Goal: Task Accomplishment & Management: Manage account settings

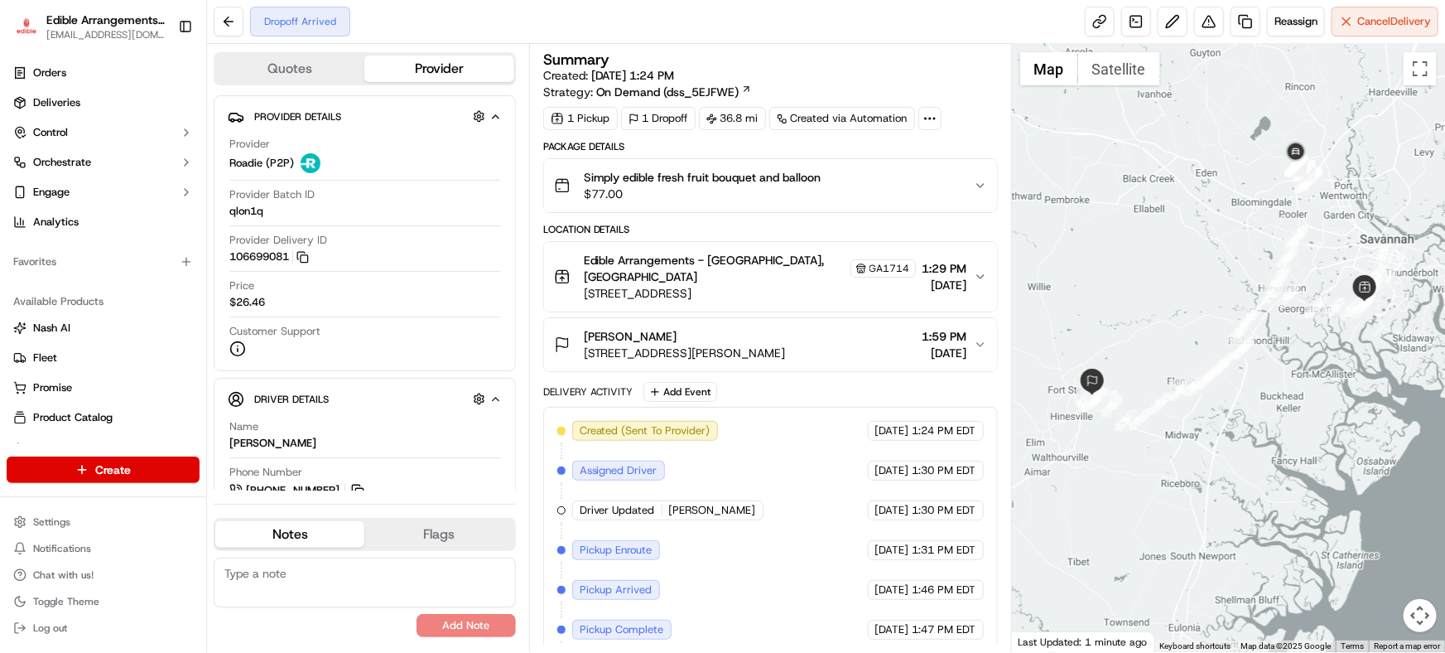
scroll to position [71, 0]
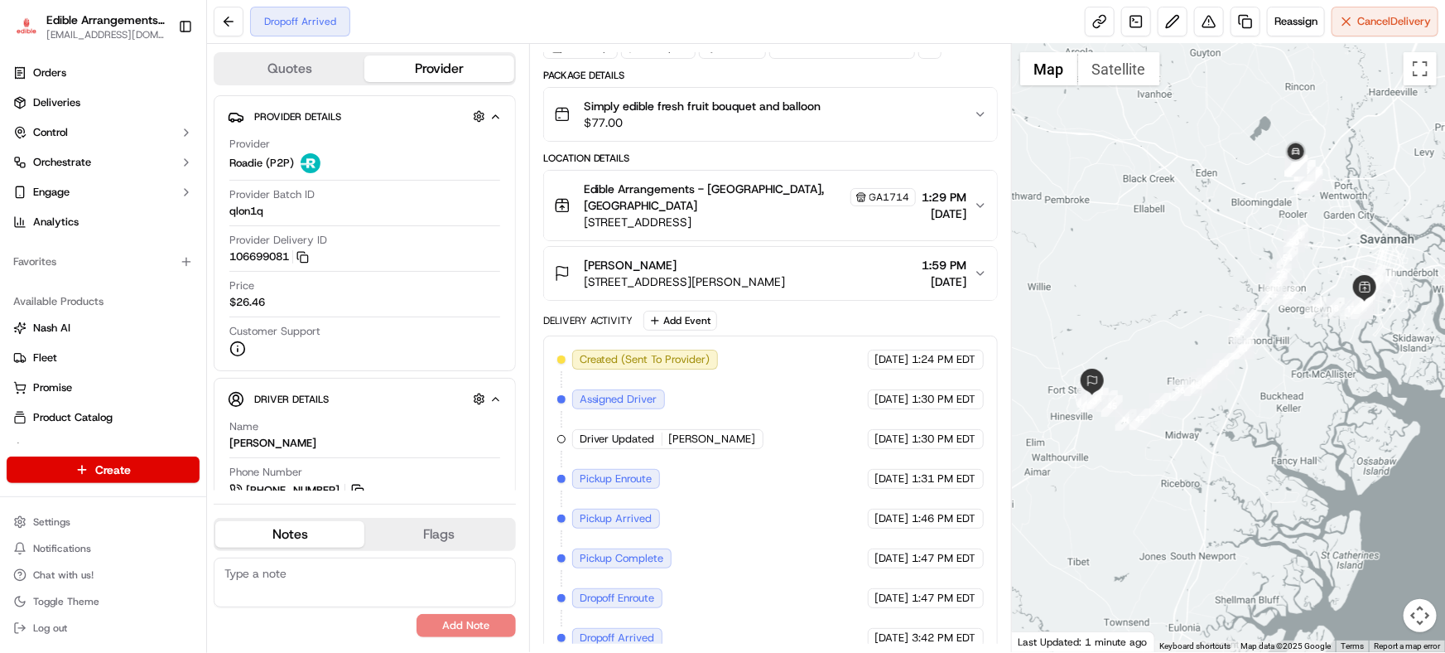
click at [786, 273] on span "[STREET_ADDRESS][PERSON_NAME]" at bounding box center [685, 281] width 202 height 17
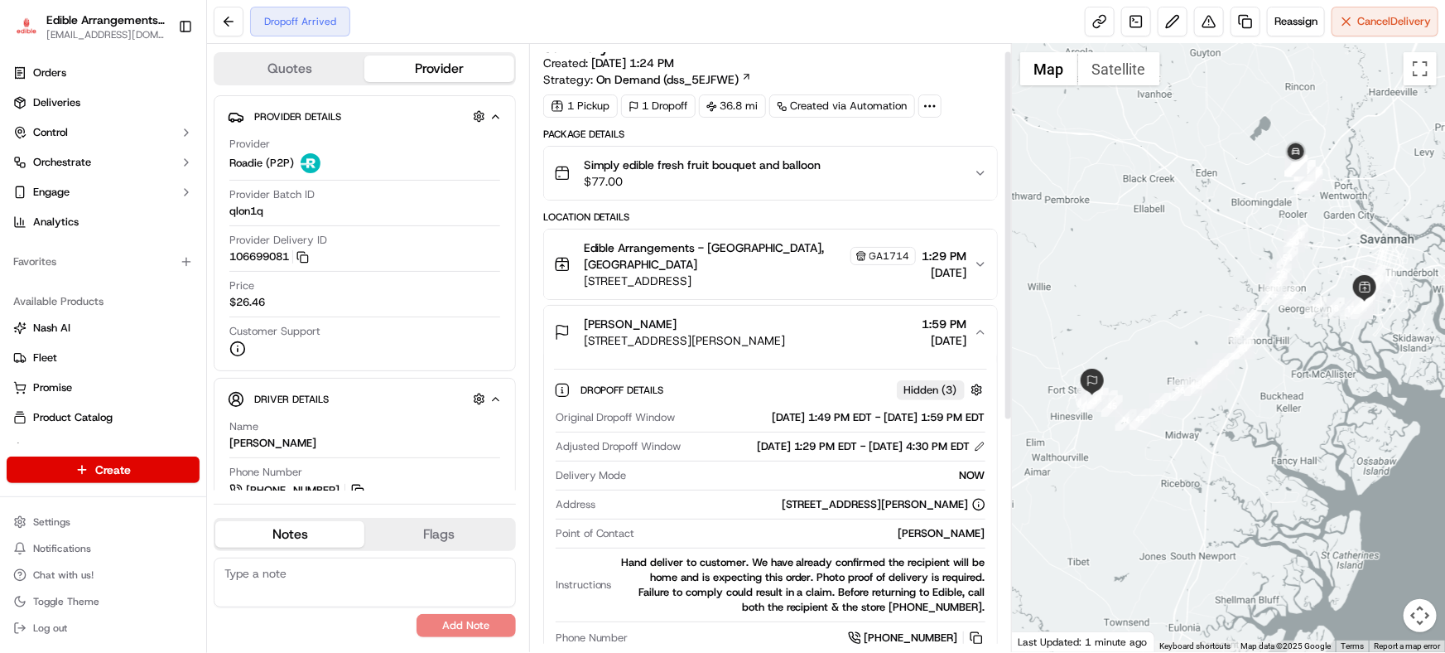
scroll to position [0, 0]
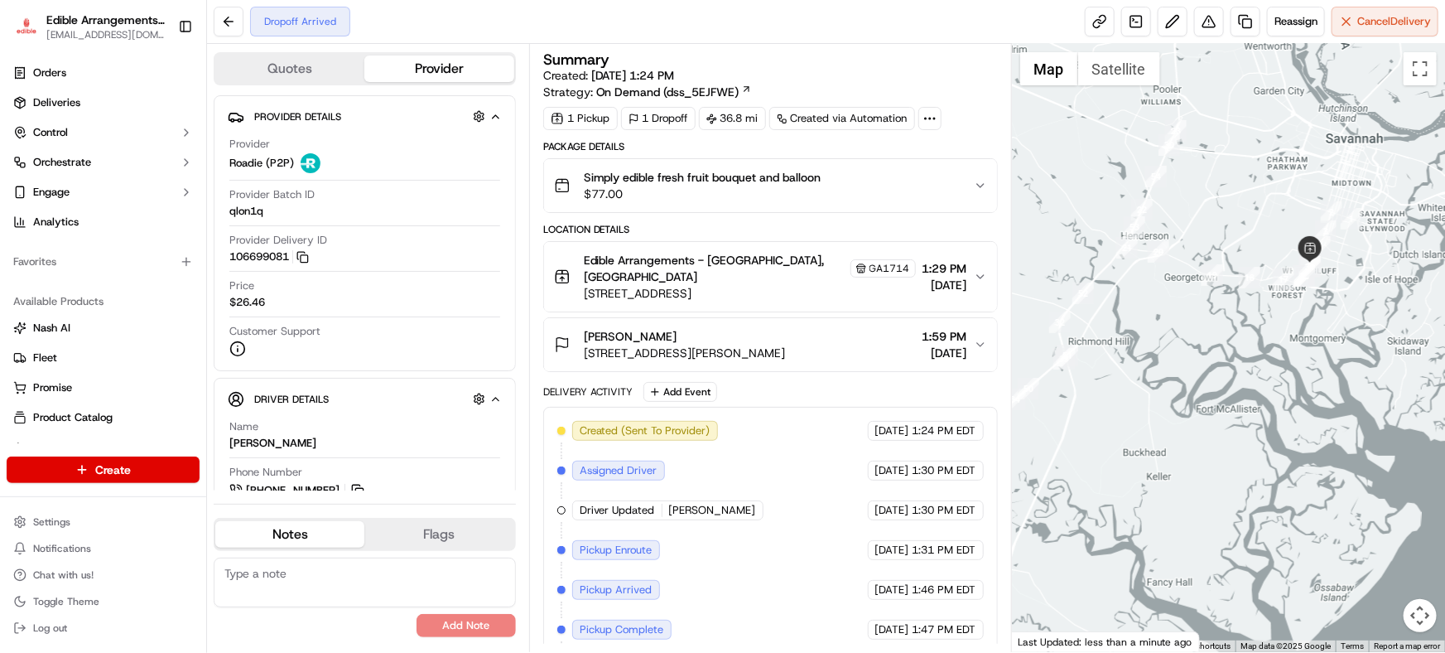
scroll to position [71, 0]
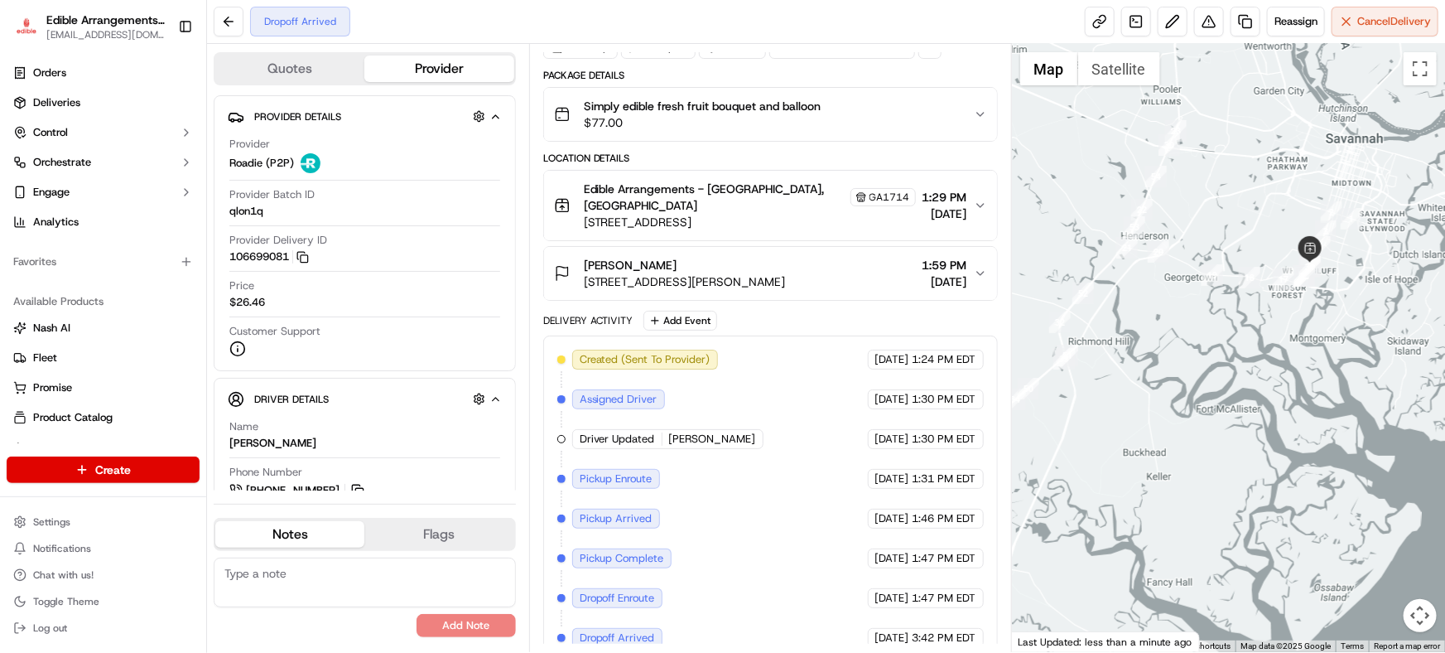
click at [603, 431] on span "Driver Updated" at bounding box center [617, 438] width 75 height 15
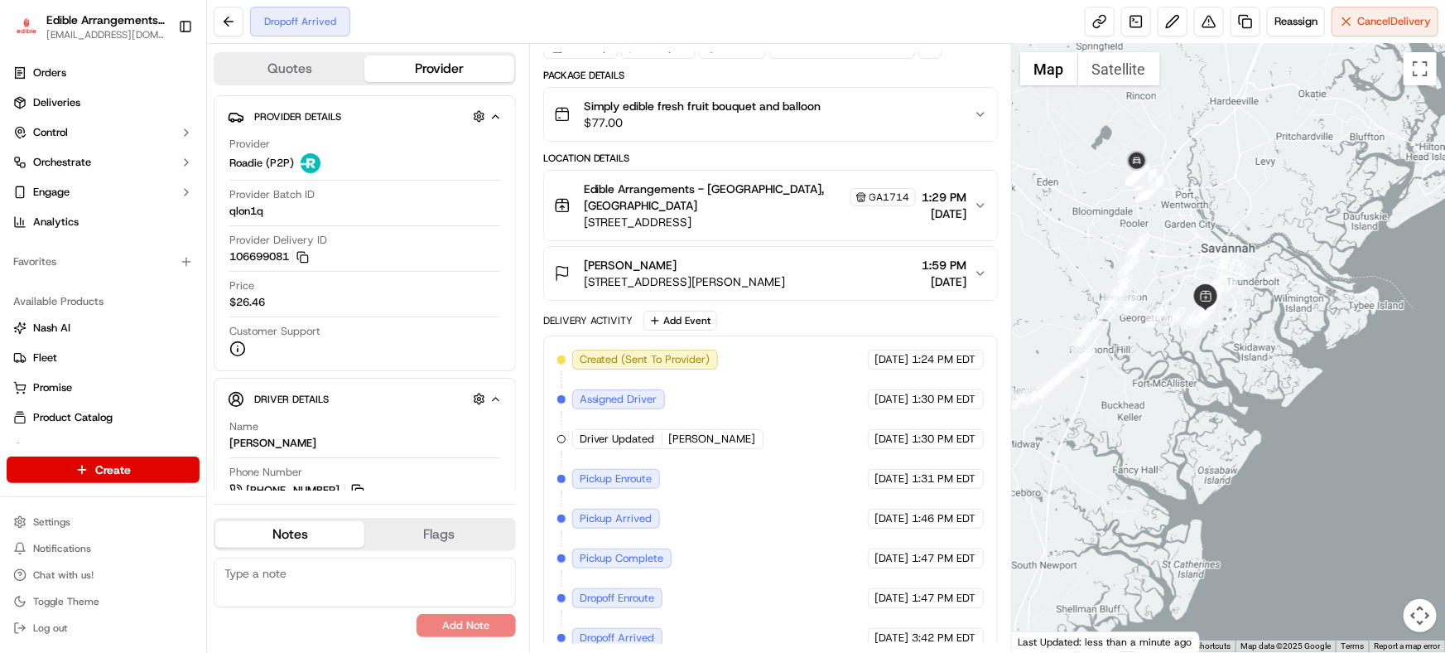
click at [780, 273] on span "[STREET_ADDRESS][PERSON_NAME]" at bounding box center [685, 281] width 202 height 17
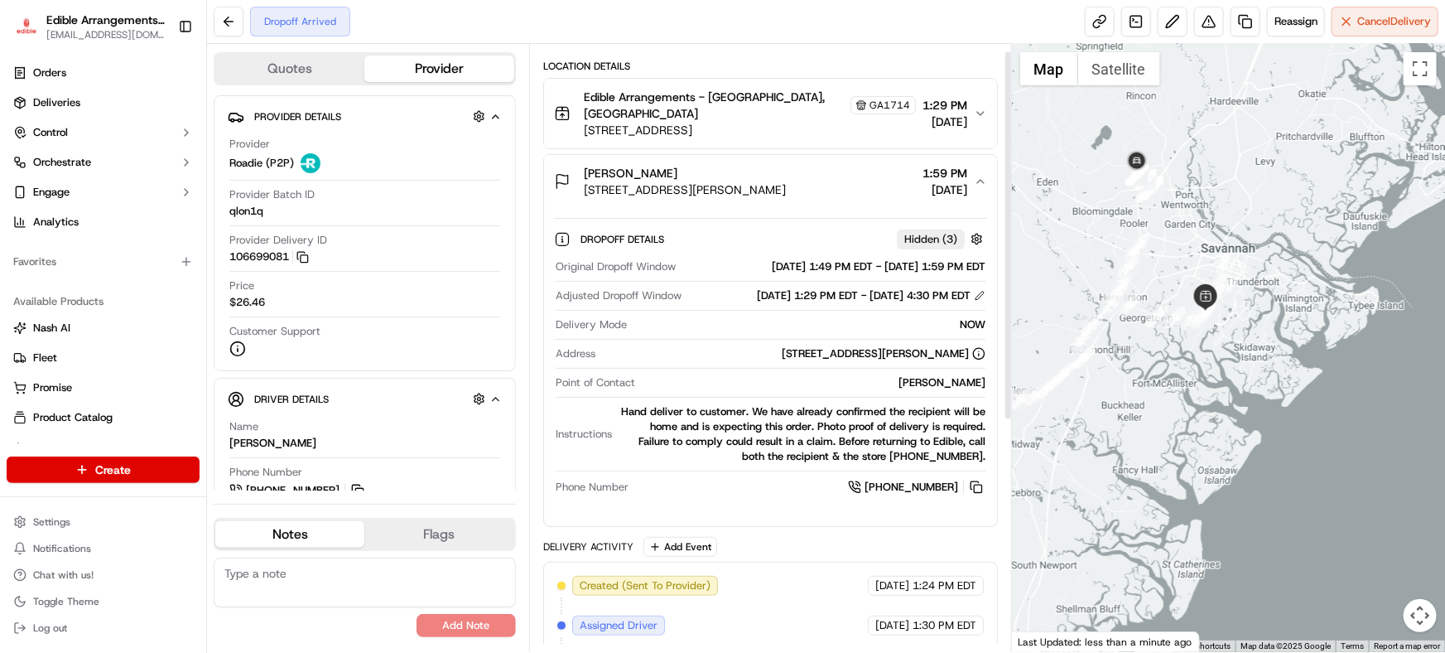
scroll to position [0, 0]
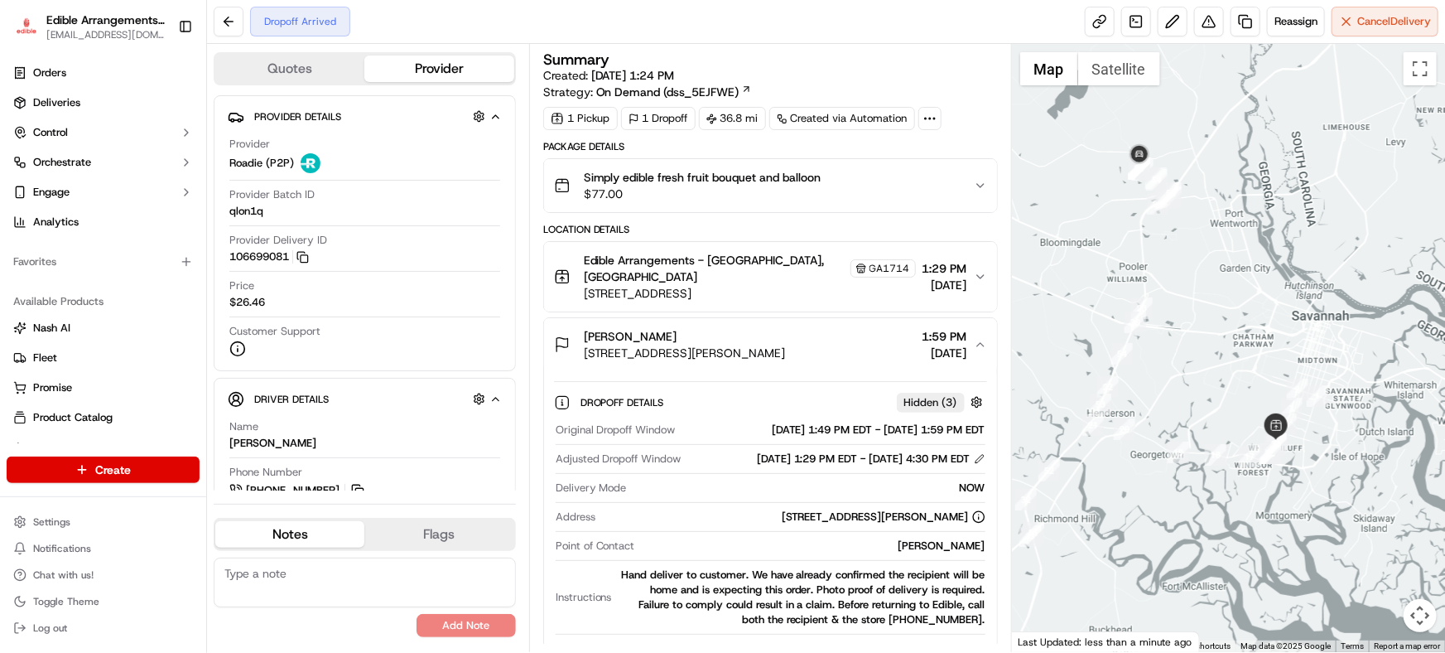
drag, startPoint x: 1188, startPoint y: 345, endPoint x: 1207, endPoint y: 392, distance: 51.2
click at [1207, 392] on div at bounding box center [1228, 348] width 433 height 608
click at [224, 22] on button at bounding box center [229, 22] width 30 height 30
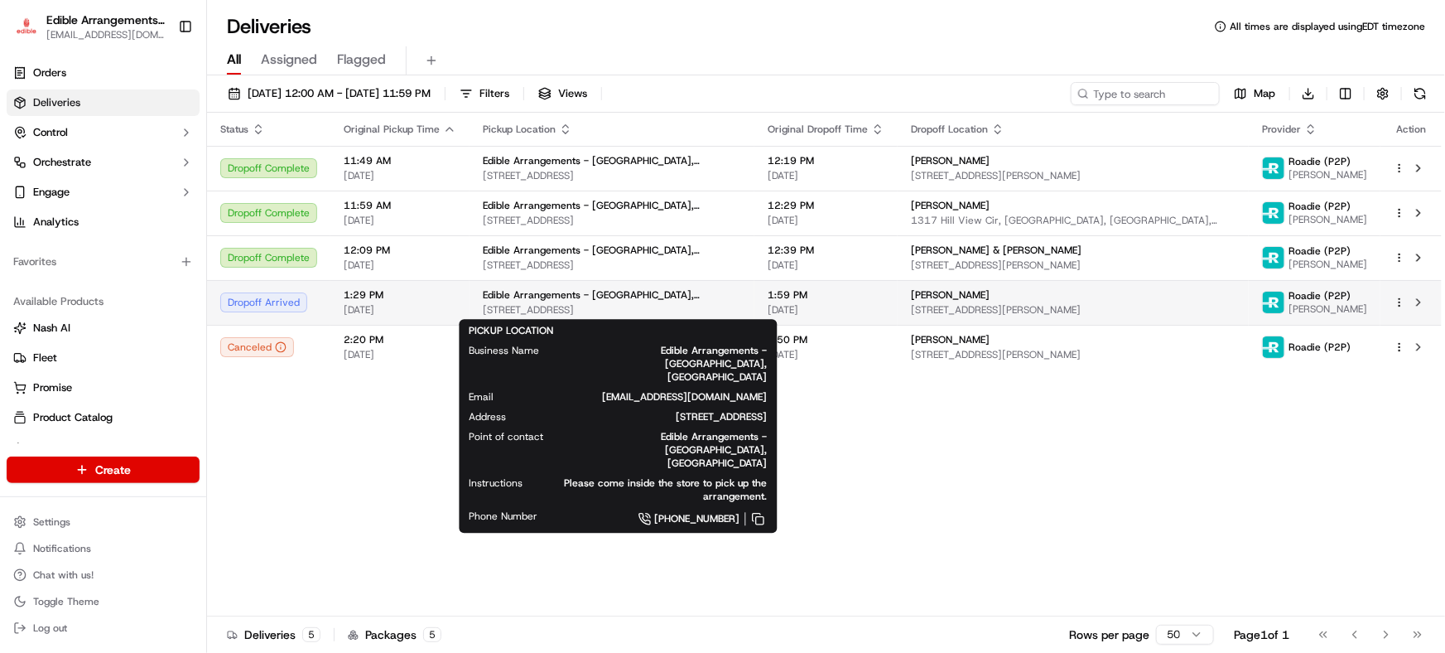
click at [600, 303] on span "[STREET_ADDRESS]" at bounding box center [612, 309] width 258 height 13
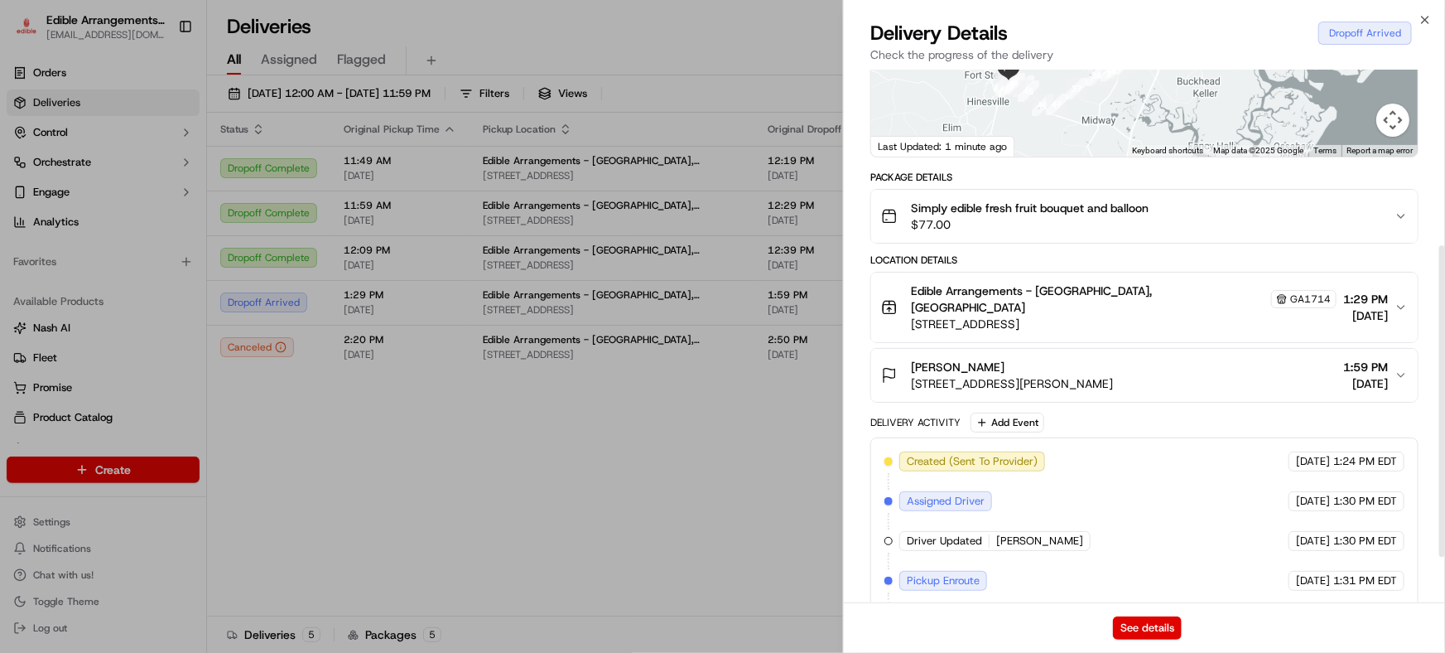
scroll to position [378, 0]
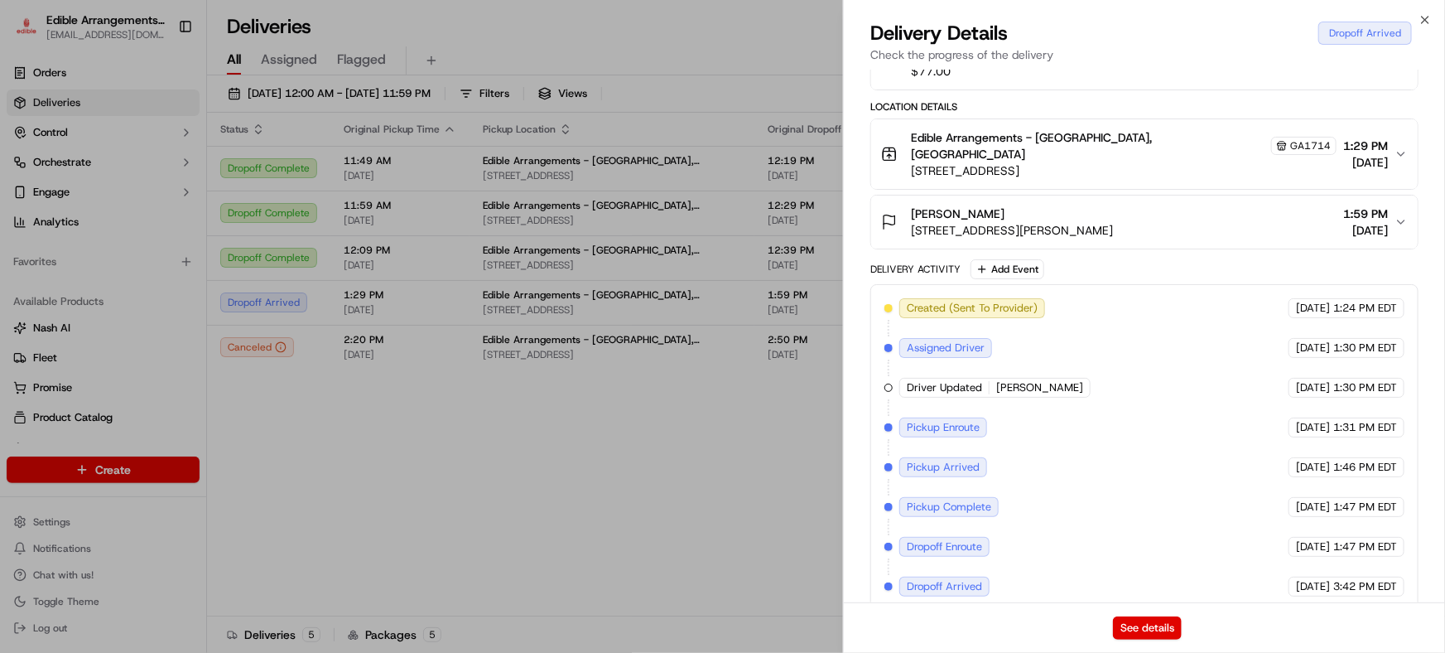
click at [1000, 380] on span "[PERSON_NAME]" at bounding box center [1039, 387] width 87 height 15
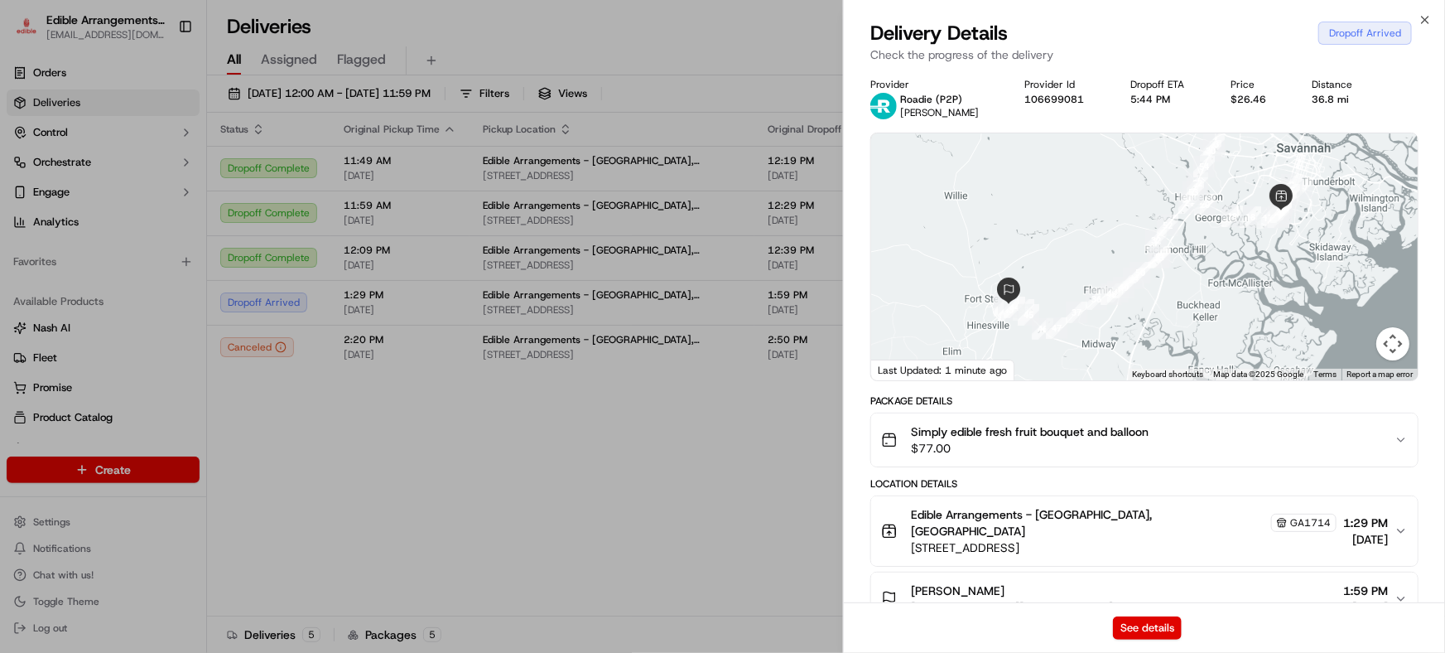
click at [942, 103] on p "Roadie (P2P)" at bounding box center [939, 99] width 79 height 13
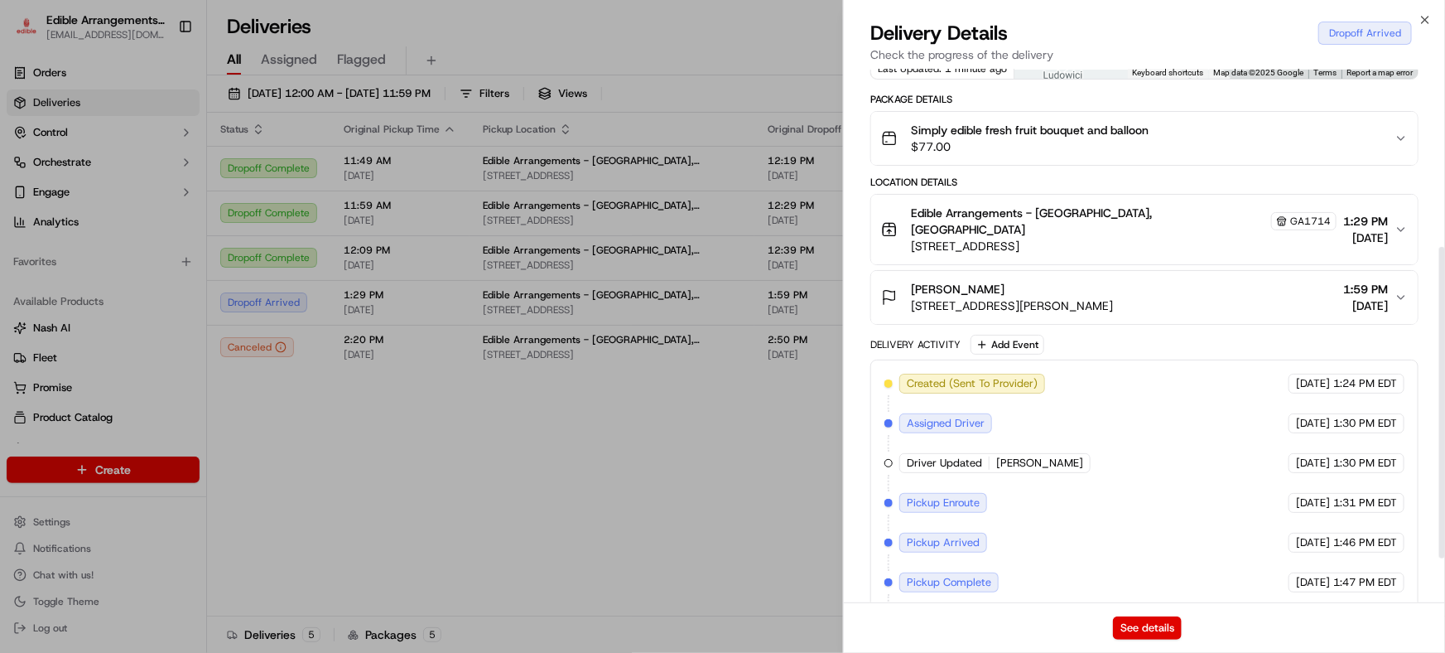
scroll to position [378, 0]
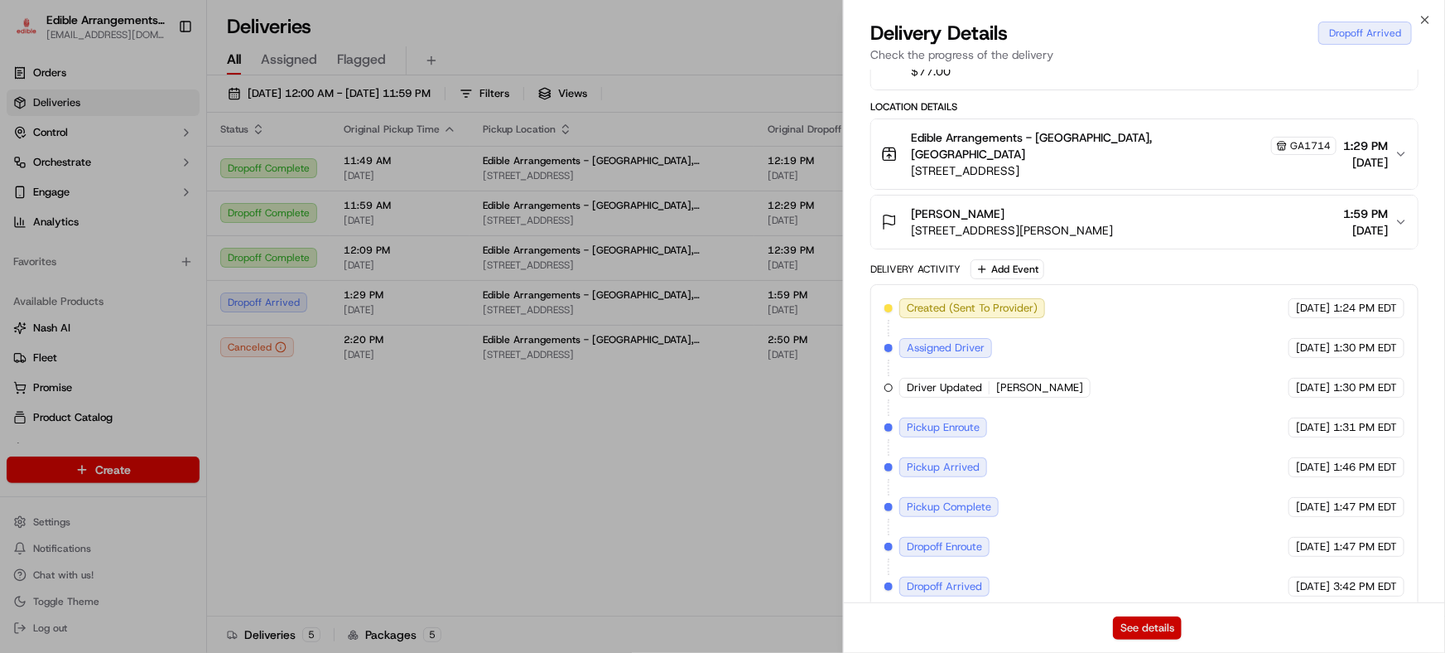
click at [1163, 621] on button "See details" at bounding box center [1147, 627] width 69 height 23
drag, startPoint x: 767, startPoint y: 480, endPoint x: 766, endPoint y: 471, distance: 9.1
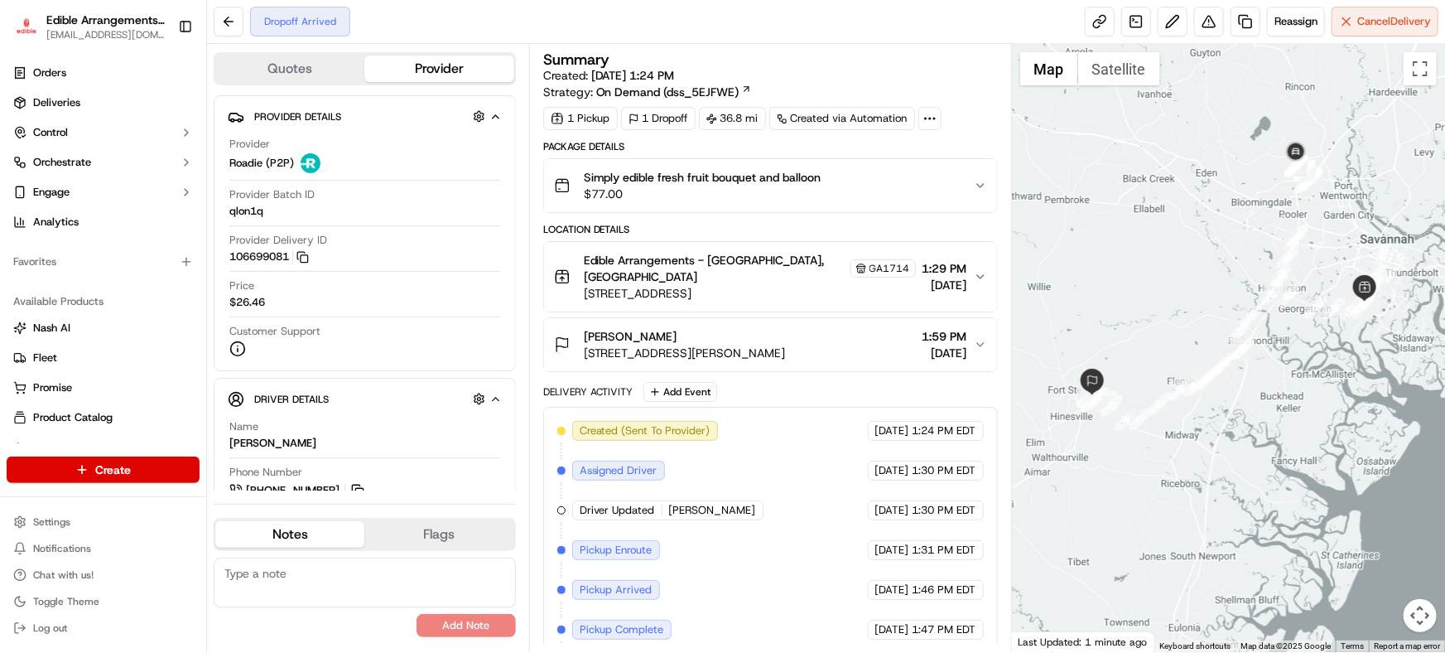
scroll to position [71, 0]
